Goal: Task Accomplishment & Management: Manage account settings

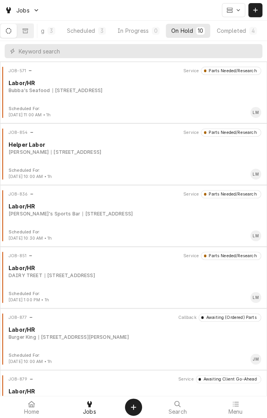
click at [237, 31] on div "Completed" at bounding box center [231, 31] width 29 height 8
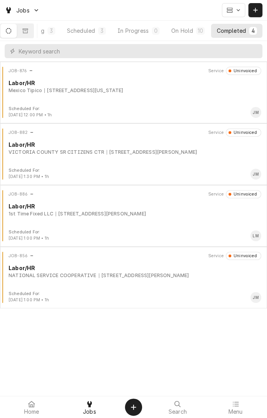
click at [189, 35] on button "On Hold 10" at bounding box center [188, 31] width 44 height 14
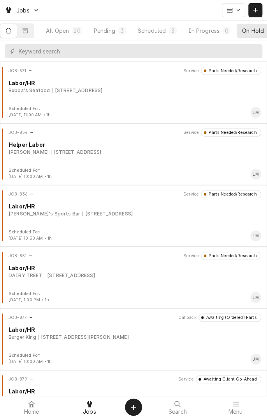
click at [115, 32] on div "Pending" at bounding box center [104, 31] width 21 height 8
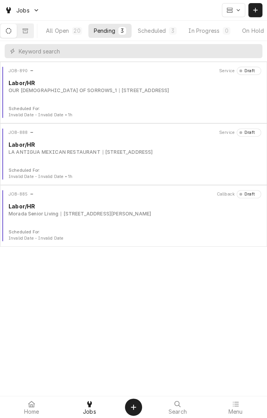
click at [163, 31] on div "Scheduled" at bounding box center [152, 31] width 28 height 8
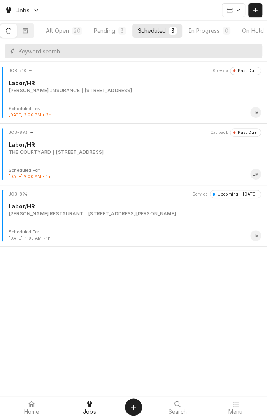
click at [209, 30] on div "In Progress" at bounding box center [204, 31] width 31 height 8
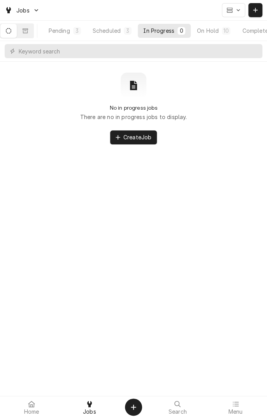
scroll to position [0, 74]
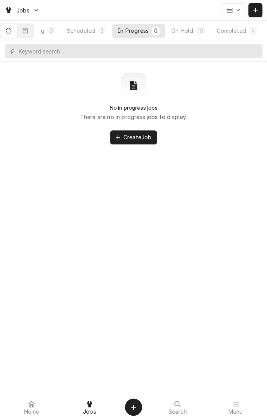
click at [190, 30] on div "On Hold" at bounding box center [183, 31] width 22 height 8
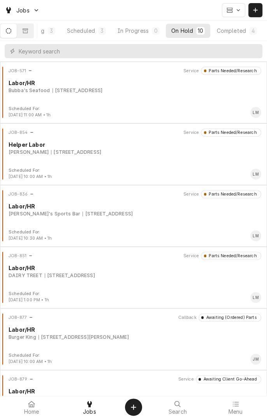
scroll to position [0, 73]
click at [230, 32] on div "Completed" at bounding box center [231, 31] width 29 height 8
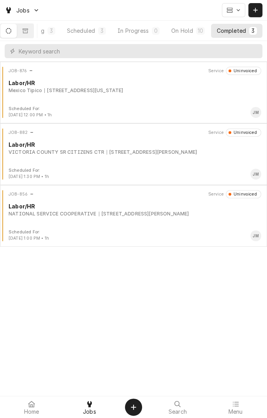
click at [201, 163] on div "JOB-882 Service Uninvoiced Labor/HR VICTORIA COUNTY SR CITIZENS CTR 603 E. MURR…" at bounding box center [133, 147] width 261 height 39
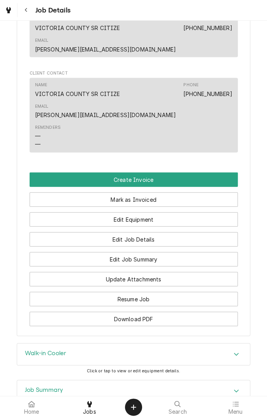
scroll to position [508, 0]
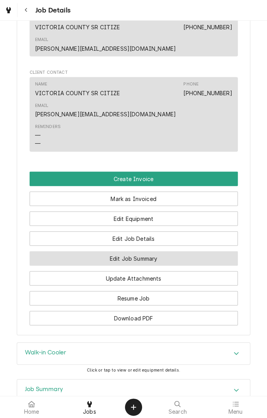
click at [211, 251] on button "Edit Job Summary" at bounding box center [134, 258] width 209 height 14
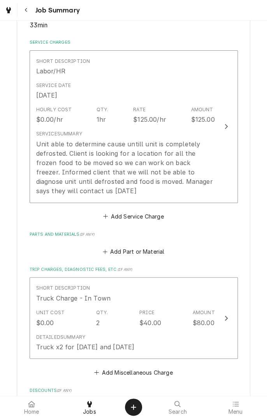
scroll to position [170, 0]
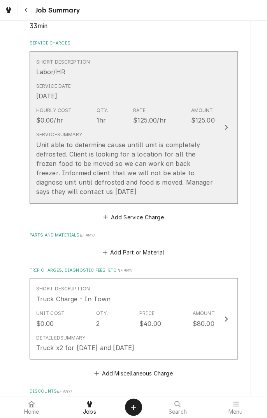
click at [197, 161] on div "Unit able to determine cause untill unit is completely defrosted. Client is loo…" at bounding box center [125, 168] width 179 height 56
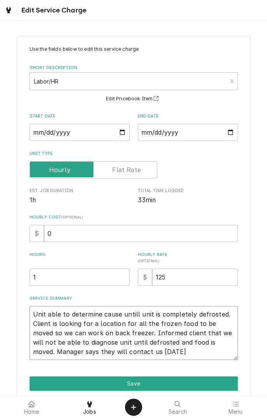
click at [175, 354] on textarea "Unit able to determine cause untill unit is completely defrosted. Client is loo…" at bounding box center [134, 333] width 209 height 54
type textarea "x"
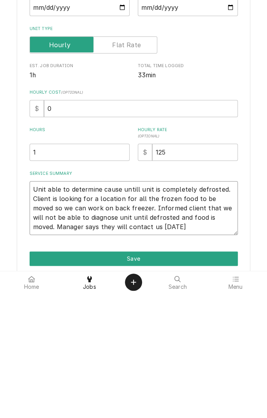
type textarea "Unit able to determine cause untill unit is completely defrosted. Client is loo…"
type textarea "x"
type textarea "Unit able to determine cause untill unit is completely defrosted. Client is loo…"
type textarea "x"
type textarea "Unit able to determine cause untill unit is completely defrosted. Client is loo…"
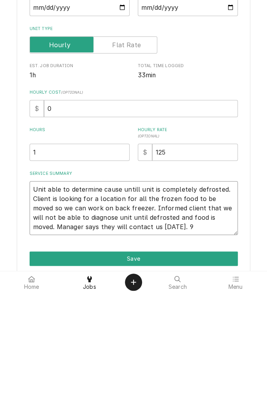
type textarea "x"
type textarea "Unit able to determine cause untill unit is completely defrosted. Client is loo…"
type textarea "x"
type textarea "Unit able to determine cause untill unit is completely defrosted. Client is loo…"
type textarea "x"
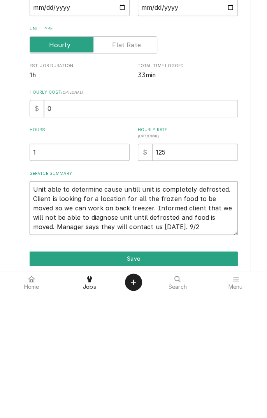
type textarea "Unit able to determine cause untill unit is completely defrosted. Client is loo…"
type textarea "x"
type textarea "Unit able to determine cause untill unit is completely defrosted. Client is loo…"
type textarea "x"
type textarea "Unit able to determine cause untill unit is completely defrosted. Client is loo…"
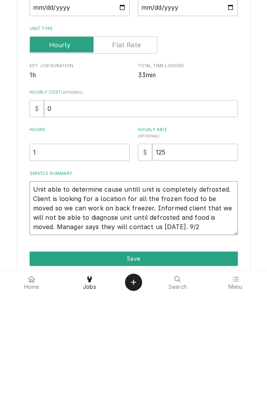
type textarea "x"
type textarea "Unit able to determine cause untill unit is completely defrosted. Client is loo…"
type textarea "x"
type textarea "Unit able to determine cause untill unit is completely defrosted. Client is loo…"
type textarea "x"
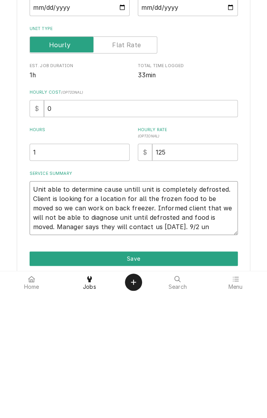
type textarea "Unit able to determine cause untill unit is completely defrosted. Client is loo…"
type textarea "x"
type textarea "Unit able to determine cause untill unit is completely defrosted. Client is loo…"
type textarea "x"
type textarea "Unit able to determine cause untill unit is completely defrosted. Client is loo…"
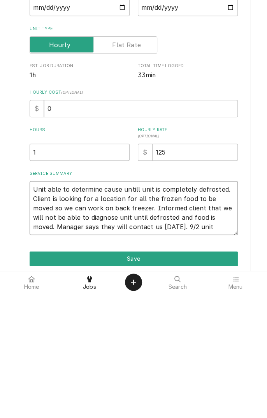
type textarea "x"
type textarea "Unit able to determine cause untill unit is completely defrosted. Client is loo…"
type textarea "x"
type textarea "Unit able to determine cause untill unit is completely defrosted. Client is loo…"
type textarea "x"
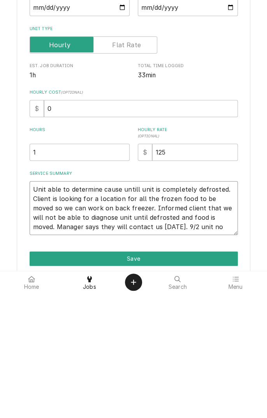
type textarea "Unit able to determine cause untill unit is completely defrosted. Client is loo…"
type textarea "x"
type textarea "Unit able to determine cause untill unit is completely defrosted. Client is loo…"
type textarea "x"
type textarea "Unit able to determine cause untill unit is completely defrosted. Client is loo…"
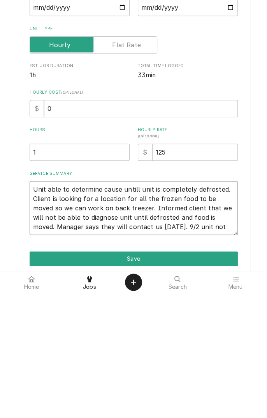
type textarea "x"
type textarea "Unit able to determine cause untill unit is completely defrosted. Client is loo…"
type textarea "x"
type textarea "Unit able to determine cause untill unit is completely defrosted. Client is loo…"
type textarea "x"
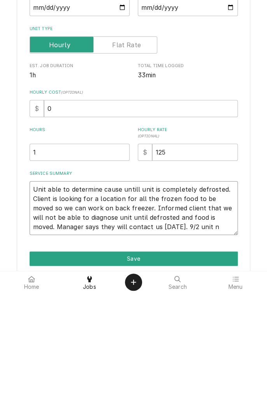
type textarea "Unit able to determine cause untill unit is completely defrosted. Client is loo…"
type textarea "x"
type textarea "Unit able to determine cause untill unit is completely defrosted. Client is loo…"
type textarea "x"
type textarea "Unit able to determine cause untill unit is completely defrosted. Client is loo…"
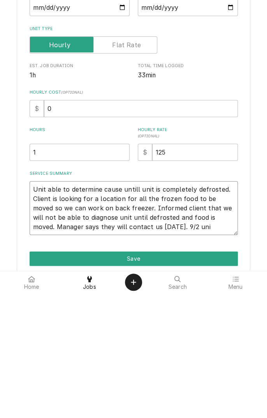
type textarea "x"
type textarea "Unit able to determine cause untill unit is completely defrosted. Client is loo…"
type textarea "x"
type textarea "Unit able to determine cause untill unit is completely defrosted. Client is loo…"
type textarea "x"
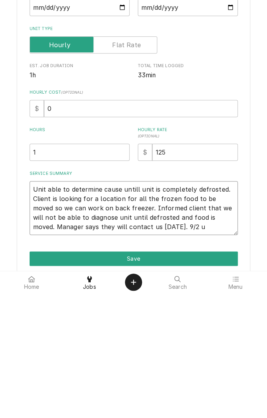
type textarea "Unit able to determine cause untill unit is completely defrosted. Client is loo…"
type textarea "x"
type textarea "Unit able to determine cause untill unit is completely defrosted. Client is loo…"
type textarea "x"
type textarea "Unit able to determine cause untill unit is completely defrosted. Client is loo…"
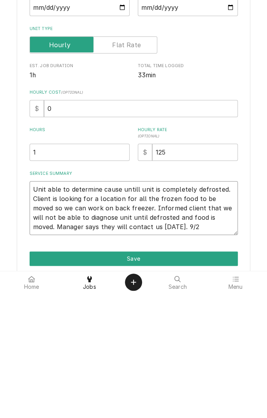
type textarea "x"
type textarea "Unit able to determine cause untill unit is completely defrosted. Client is loo…"
type textarea "x"
type textarea "Unit able to determine cause untill unit is completely defrosted. Client is loo…"
type textarea "x"
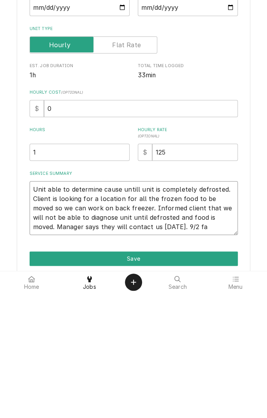
type textarea "Unit able to determine cause untill unit is completely defrosted. Client is loo…"
type textarea "x"
type textarea "Unit able to determine cause untill unit is completely defrosted. Client is loo…"
type textarea "x"
type textarea "Unit able to determine cause untill unit is completely defrosted. Client is loo…"
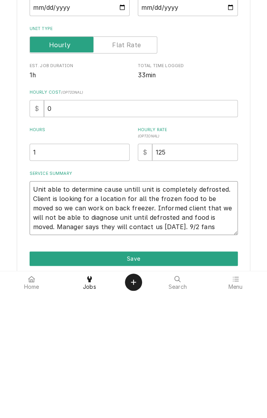
type textarea "x"
type textarea "Unit able to determine cause untill unit is completely defrosted. Client is loo…"
type textarea "x"
type textarea "Unit able to determine cause untill unit is completely defrosted. Client is loo…"
type textarea "x"
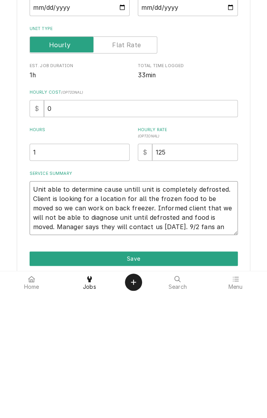
type textarea "Unit able to determine cause untill unit is completely defrosted. Client is loo…"
type textarea "x"
type textarea "Unit able to determine cause untill unit is completely defrosted. Client is loo…"
type textarea "x"
type textarea "Unit able to determine cause untill unit is completely defrosted. Client is loo…"
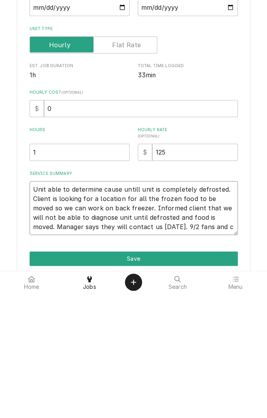
type textarea "x"
type textarea "Unit able to determine cause untill unit is completely defrosted. Client is loo…"
type textarea "x"
type textarea "Unit able to determine cause untill unit is completely defrosted. Client is loo…"
type textarea "x"
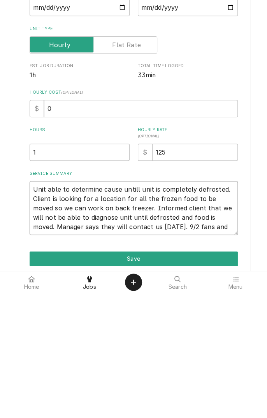
type textarea "Unit able to determine cause untill unit is completely defrosted. Client is loo…"
type textarea "x"
type textarea "Unit able to determine cause untill unit is completely defrosted. Client is loo…"
type textarea "x"
type textarea "Unit able to determine cause untill unit is completely defrosted. Client is loo…"
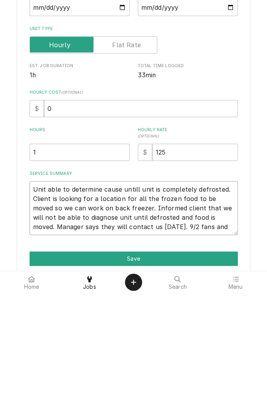
type textarea "x"
type textarea "Unit able to determine cause untill unit is completely defrosted. Client is loo…"
type textarea "x"
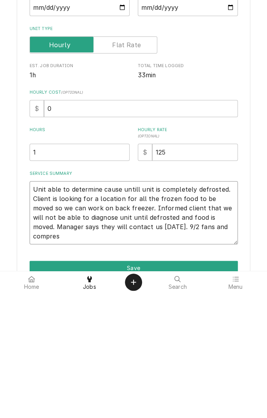
type textarea "Unit able to determine cause untill unit is completely defrosted. Client is loo…"
type textarea "x"
type textarea "Unit able to determine cause untill unit is completely defrosted. Client is loo…"
type textarea "x"
type textarea "Unit able to determine cause untill unit is completely defrosted. Client is loo…"
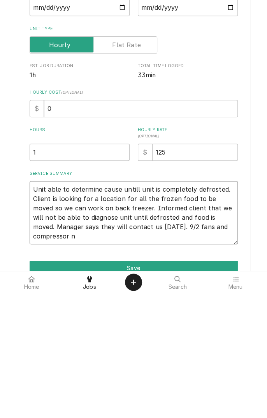
type textarea "x"
type textarea "Unit able to determine cause untill unit is completely defrosted. Client is loo…"
type textarea "x"
type textarea "Unit able to determine cause untill unit is completely defrosted. Client is loo…"
type textarea "x"
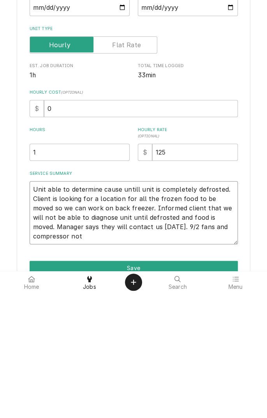
type textarea "Unit able to determine cause untill unit is completely defrosted. Client is loo…"
type textarea "x"
type textarea "Unit able to determine cause untill unit is completely defrosted. Client is loo…"
type textarea "x"
type textarea "Unit able to determine cause untill unit is completely defrosted. Client is loo…"
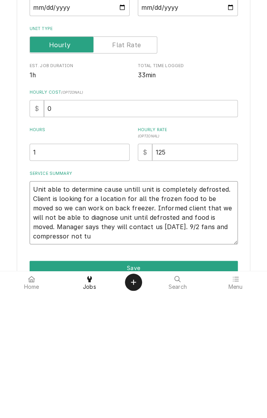
type textarea "x"
type textarea "Unit able to determine cause untill unit is completely defrosted. Client is loo…"
type textarea "x"
type textarea "Unit able to determine cause untill unit is completely defrosted. Client is loo…"
type textarea "x"
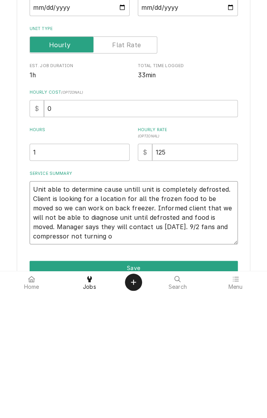
type textarea "Unit able to determine cause untill unit is completely defrosted. Client is loo…"
type textarea "x"
type textarea "Unit able to determine cause untill unit is completely defrosted. Client is loo…"
type textarea "x"
type textarea "Unit able to determine cause untill unit is completely defrosted. Client is loo…"
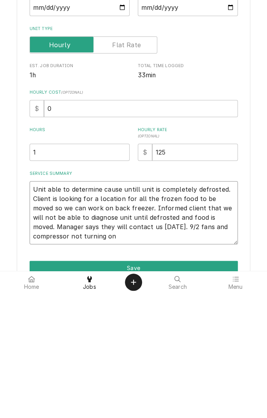
type textarea "x"
type textarea "Unit able to determine cause untill unit is completely defrosted. Client is loo…"
type textarea "x"
type textarea "Unit able to determine cause untill unit is completely defrosted. Client is loo…"
type textarea "x"
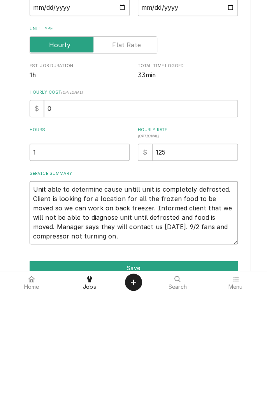
type textarea "Unit able to determine cause untill unit is completely defrosted. Client is loo…"
type textarea "x"
type textarea "Unit able to determine cause untill unit is completely defrosted. Client is loo…"
type textarea "x"
type textarea "Unit able to determine cause untill unit is completely defrosted. Client is loo…"
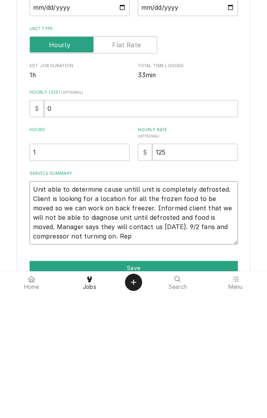
type textarea "x"
type textarea "Unit able to determine cause untill unit is completely defrosted. Client is loo…"
type textarea "x"
type textarea "Unit able to determine cause untill unit is completely defrosted. Client is loo…"
type textarea "x"
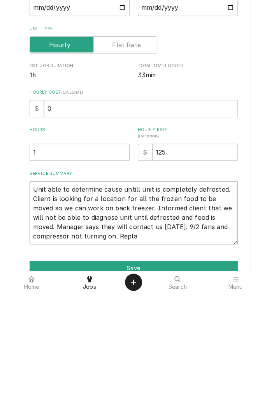
type textarea "Unit able to determine cause untill unit is completely defrosted. Client is loo…"
type textarea "x"
type textarea "Unit able to determine cause untill unit is completely defrosted. Client is loo…"
type textarea "x"
type textarea "Unit able to determine cause untill unit is completely defrosted. Client is loo…"
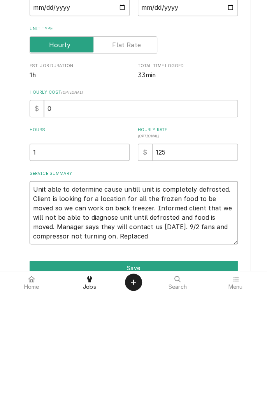
type textarea "x"
type textarea "Unit able to determine cause untill unit is completely defrosted. Client is loo…"
type textarea "x"
type textarea "Unit able to determine cause untill unit is completely defrosted. Client is loo…"
type textarea "x"
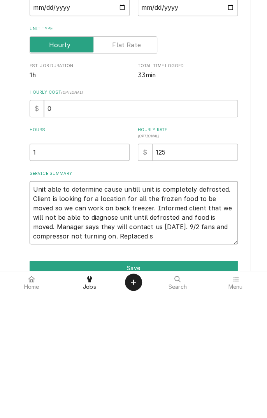
type textarea "Unit able to determine cause untill unit is completely defrosted. Client is loo…"
type textarea "x"
type textarea "Unit able to determine cause untill unit is completely defrosted. Client is loo…"
type textarea "x"
type textarea "Unit able to determine cause untill unit is completely defrosted. Client is loo…"
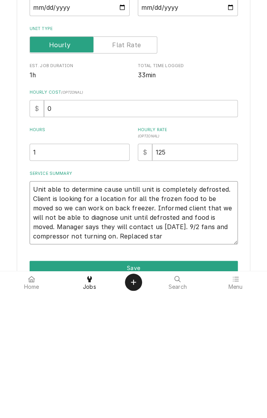
type textarea "x"
type textarea "Unit able to determine cause untill unit is completely defrosted. Client is loo…"
type textarea "x"
type textarea "Unit able to determine cause untill unit is completely defrosted. Client is loo…"
type textarea "x"
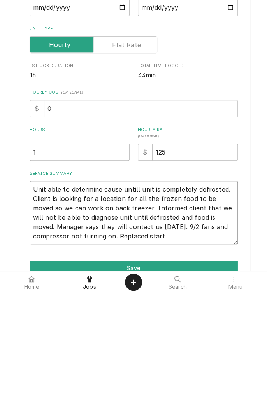
type textarea "Unit able to determine cause untill unit is completely defrosted. Client is loo…"
type textarea "x"
type textarea "Unit able to determine cause untill unit is completely defrosted. Client is loo…"
type textarea "x"
type textarea "Unit able to determine cause untill unit is completely defrosted. Client is loo…"
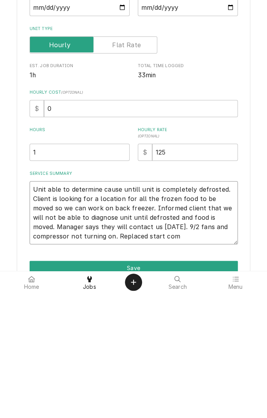
type textarea "x"
type textarea "Unit able to determine cause untill unit is completely defrosted. Client is loo…"
type textarea "x"
type textarea "Unit able to determine cause untill unit is completely defrosted. Client is loo…"
type textarea "x"
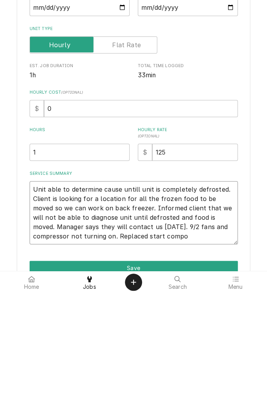
type textarea "Unit able to determine cause untill unit is completely defrosted. Client is loo…"
type textarea "x"
type textarea "Unit able to determine cause untill unit is completely defrosted. Client is loo…"
type textarea "x"
type textarea "Unit able to determine cause untill unit is completely defrosted. Client is loo…"
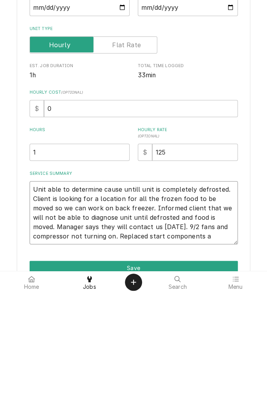
type textarea "x"
type textarea "Unit able to determine cause untill unit is completely defrosted. Client is loo…"
type textarea "x"
type textarea "Unit able to determine cause untill unit is completely defrosted. Client is loo…"
type textarea "x"
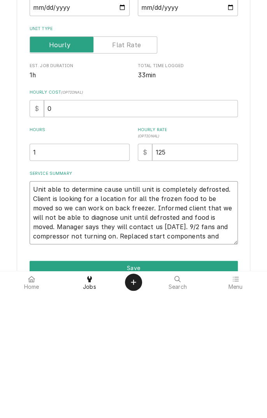
type textarea "Unit able to determine cause untill unit is completely defrosted. Client is loo…"
type textarea "x"
type textarea "Unit able to determine cause untill unit is completely defrosted. Client is loo…"
type textarea "x"
type textarea "Unit able to determine cause untill unit is completely defrosted. Client is loo…"
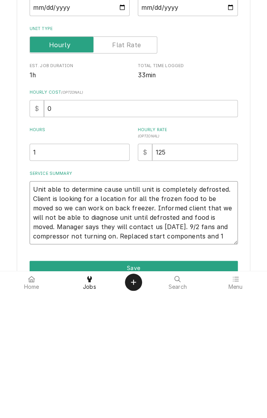
type textarea "x"
type textarea "Unit able to determine cause untill unit is completely defrosted. Client is loo…"
type textarea "x"
type textarea "Unit able to determine cause untill unit is completely defrosted. Client is loo…"
type textarea "x"
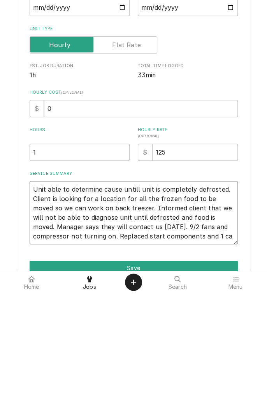
type textarea "Unit able to determine cause untill unit is completely defrosted. Client is loo…"
type textarea "x"
type textarea "Unit able to determine cause untill unit is completely defrosted. Client is loo…"
type textarea "x"
type textarea "Unit able to determine cause untill unit is completely defrosted. Client is loo…"
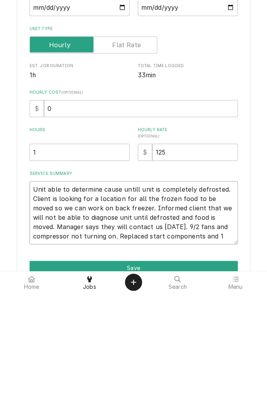
type textarea "x"
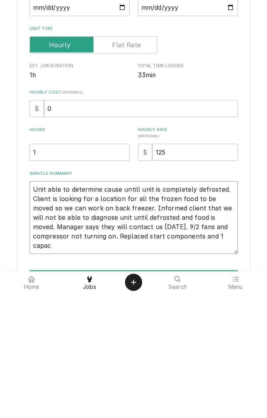
type textarea "Unit able to determine cause untill unit is completely defrosted. Client is loo…"
type textarea "x"
type textarea "Unit able to determine cause untill unit is completely defrosted. Client is loo…"
type textarea "x"
type textarea "Unit able to determine cause untill unit is completely defrosted. Client is loo…"
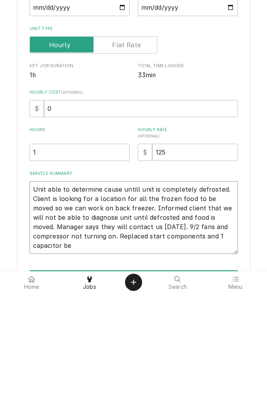
type textarea "x"
type textarea "Unit able to determine cause untill unit is completely defrosted. Client is loo…"
type textarea "x"
type textarea "Unit able to determine cause untill unit is completely defrosted. Client is loo…"
type textarea "x"
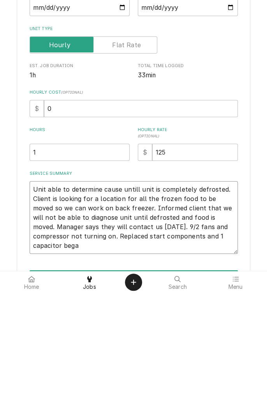
type textarea "Unit able to determine cause untill unit is completely defrosted. Client is loo…"
type textarea "x"
type textarea "Unit able to determine cause untill unit is completely defrosted. Client is loo…"
type textarea "x"
type textarea "Unit able to determine cause untill unit is completely defrosted. Client is loo…"
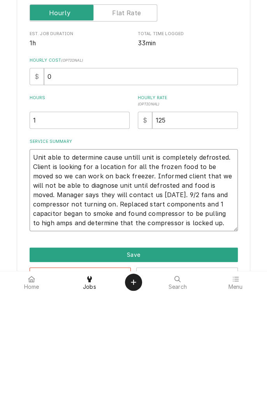
scroll to position [60, 0]
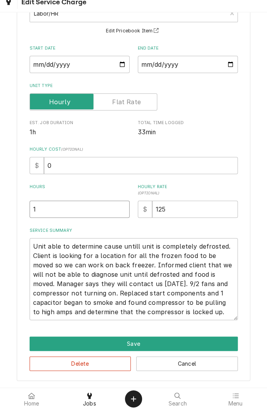
click at [41, 217] on input "1" at bounding box center [80, 217] width 100 height 17
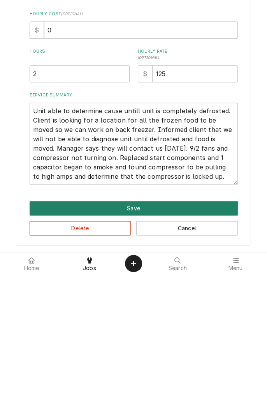
click at [152, 349] on button "Save" at bounding box center [134, 351] width 209 height 14
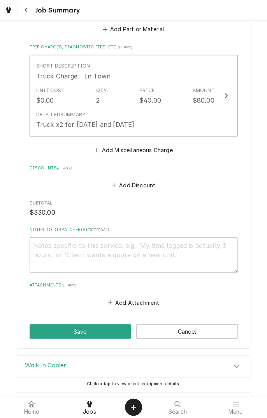
scroll to position [454, 0]
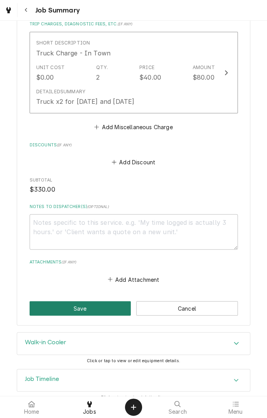
click at [91, 301] on button "Save" at bounding box center [81, 308] width 102 height 14
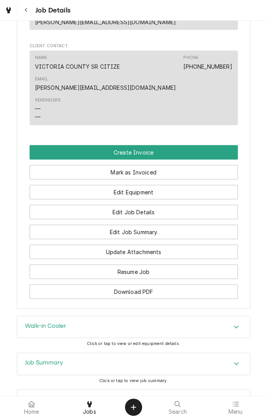
scroll to position [546, 0]
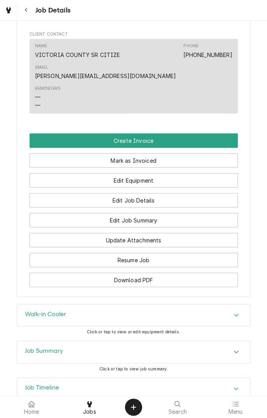
click at [30, 347] on h3 "Job Summary" at bounding box center [44, 350] width 38 height 7
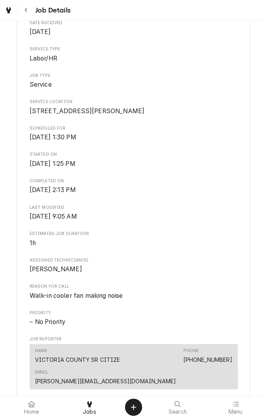
scroll to position [0, 0]
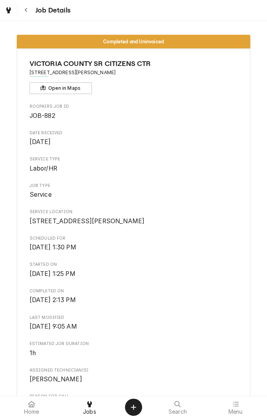
click at [33, 405] on icon at bounding box center [31, 403] width 7 height 6
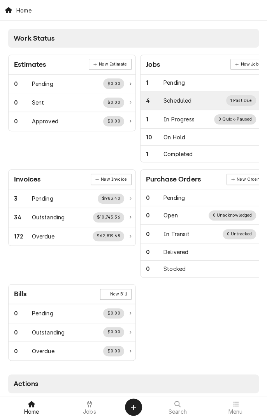
click at [187, 101] on div "Scheduled" at bounding box center [178, 100] width 28 height 8
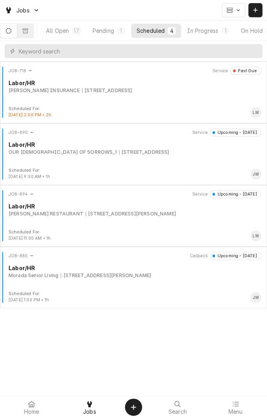
click at [127, 169] on div "Scheduled For: [DATE] 9:30 AM • 1h JM" at bounding box center [133, 173] width 261 height 12
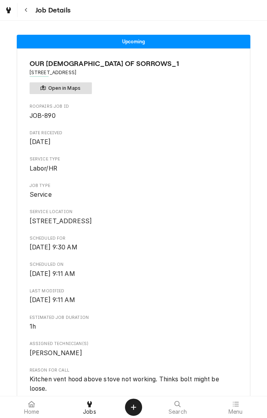
click at [67, 82] on button "Open in Maps" at bounding box center [61, 88] width 62 height 12
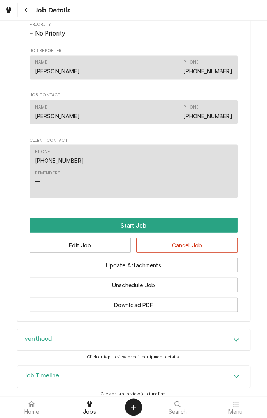
scroll to position [381, 0]
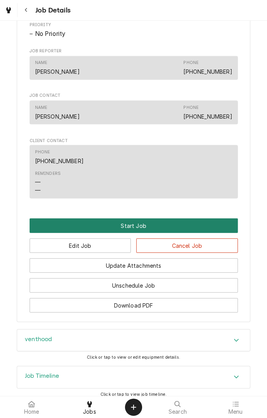
click at [196, 230] on button "Start Job" at bounding box center [134, 225] width 209 height 14
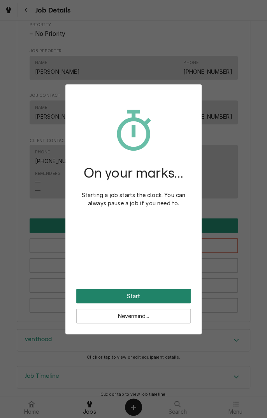
click at [177, 296] on button "Start" at bounding box center [133, 296] width 115 height 14
